Goal: Transaction & Acquisition: Subscribe to service/newsletter

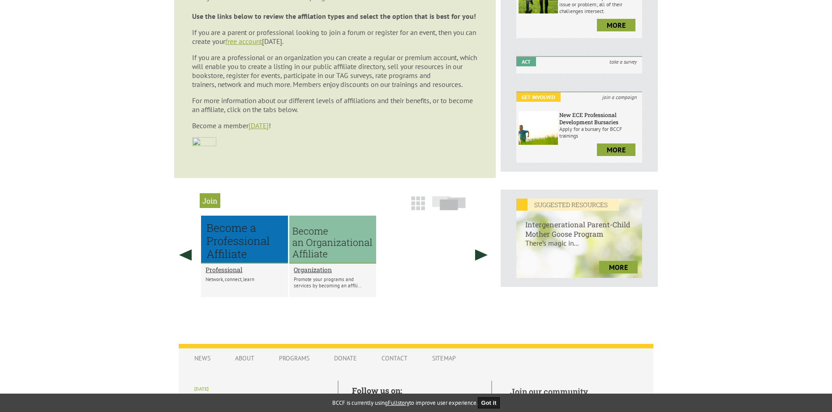
scroll to position [224, 0]
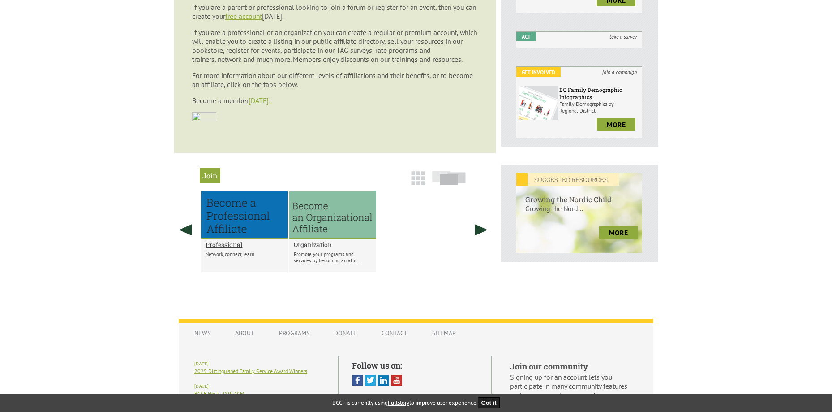
click at [319, 245] on h2 "Organization" at bounding box center [333, 244] width 78 height 9
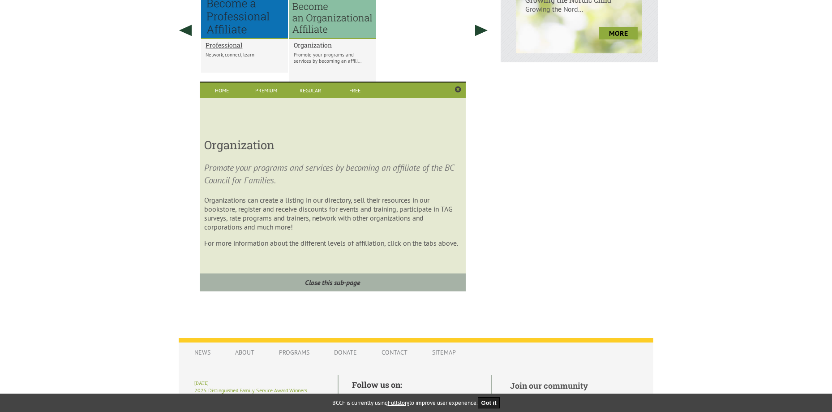
scroll to position [433, 0]
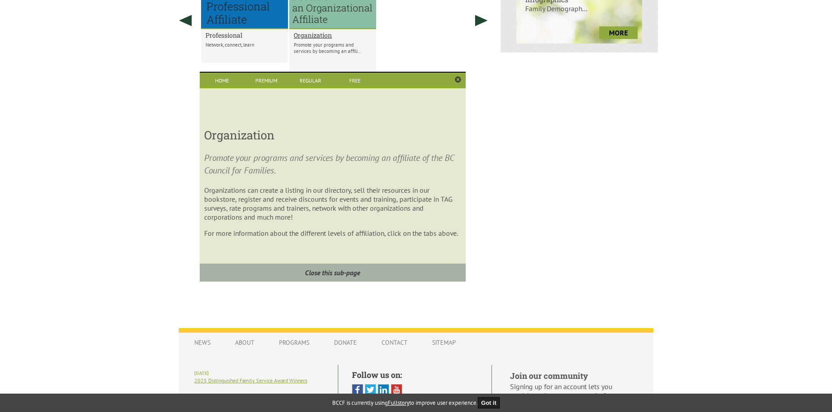
click at [225, 36] on h2 "Professional" at bounding box center [245, 35] width 78 height 9
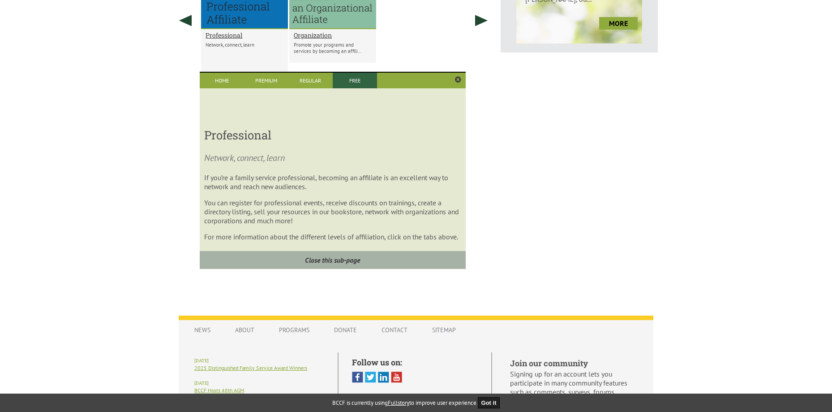
click at [357, 84] on link "Free" at bounding box center [355, 81] width 44 height 16
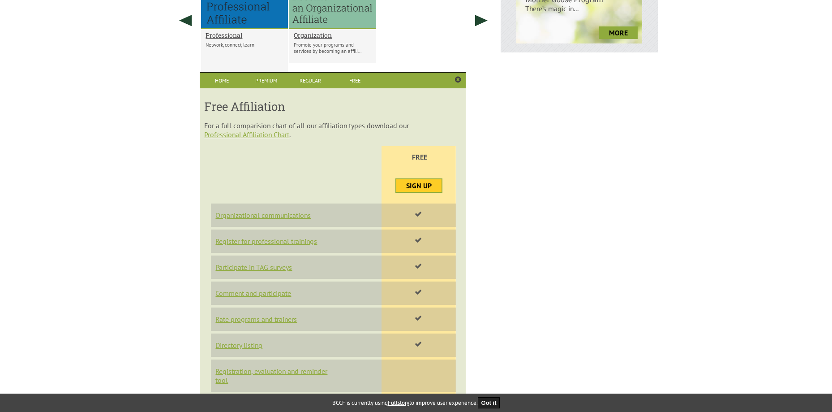
click at [418, 188] on link "Sign Up" at bounding box center [418, 185] width 45 height 13
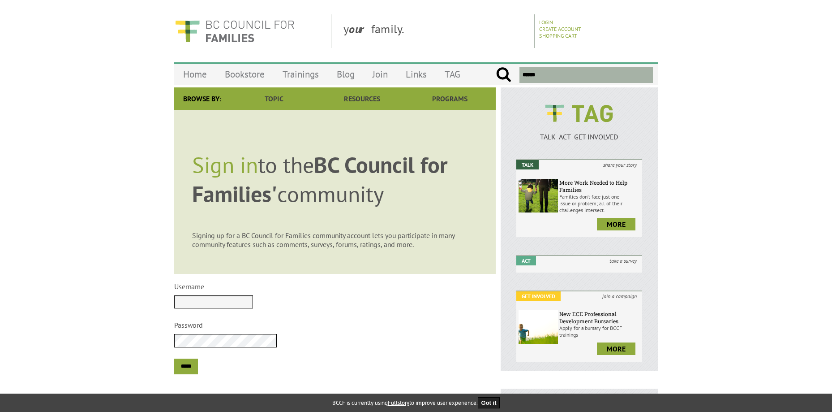
click at [253, 301] on input "Username" at bounding box center [213, 301] width 79 height 13
type input "**********"
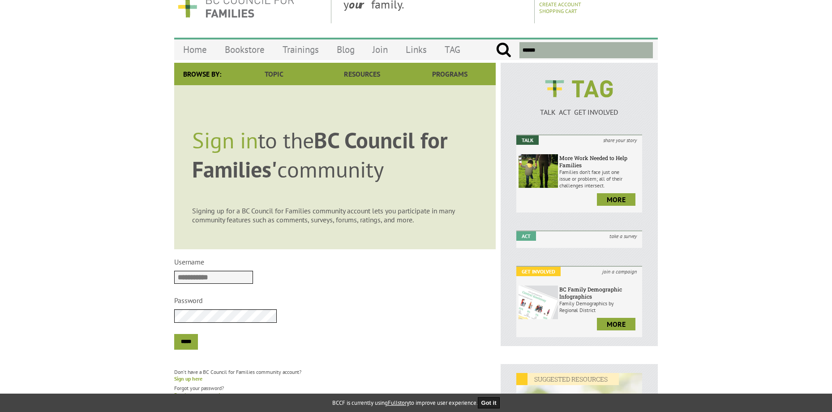
scroll to position [45, 0]
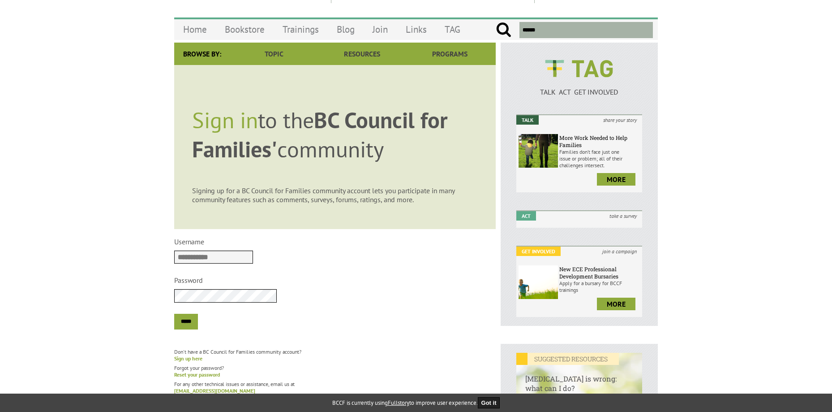
click at [174, 314] on input "*****" at bounding box center [186, 322] width 24 height 16
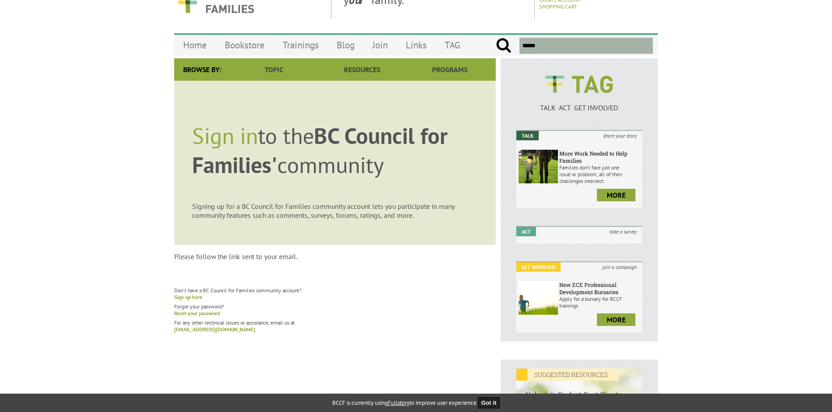
scroll to position [45, 0]
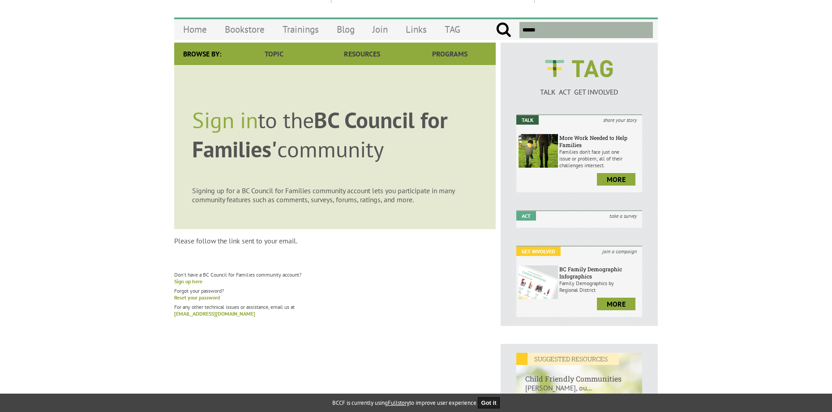
drag, startPoint x: 245, startPoint y: 307, endPoint x: 255, endPoint y: 299, distance: 13.1
click at [245, 307] on p "For any other technical issues or assistance, email us at bccf@bccf.ca" at bounding box center [335, 309] width 322 height 13
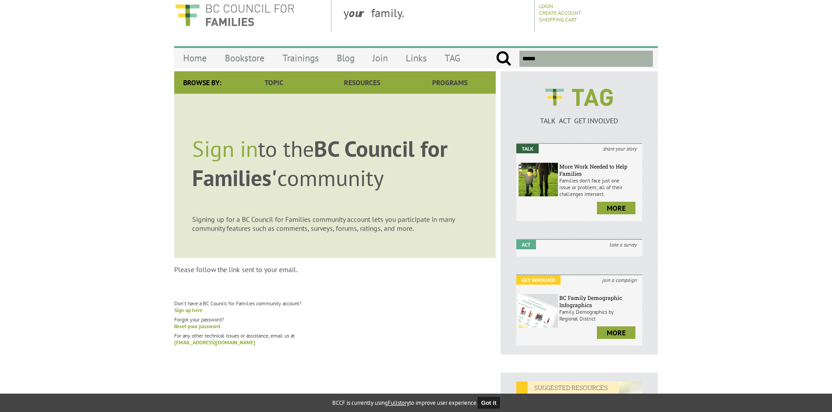
scroll to position [0, 0]
